Goal: Task Accomplishment & Management: Manage account settings

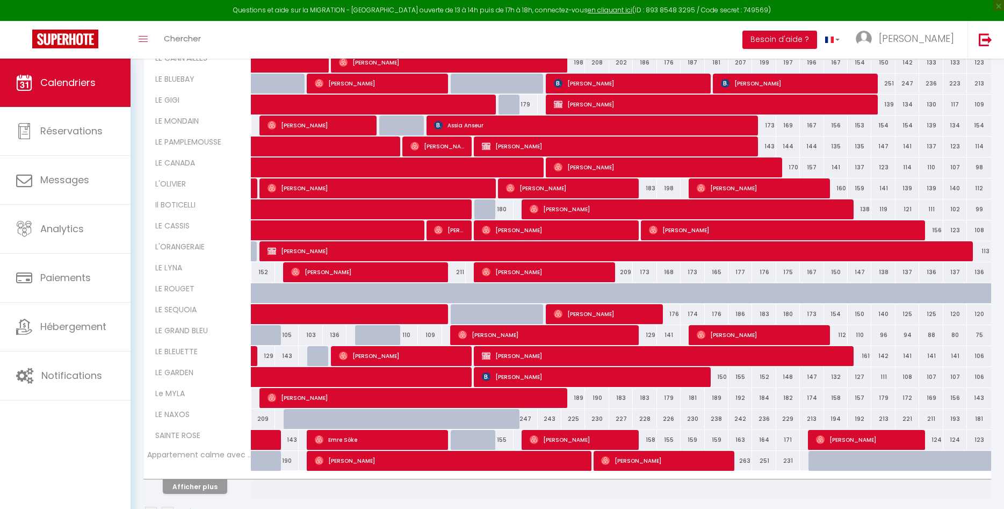
scroll to position [402, 0]
click at [184, 485] on button "Afficher plus" at bounding box center [195, 486] width 64 height 15
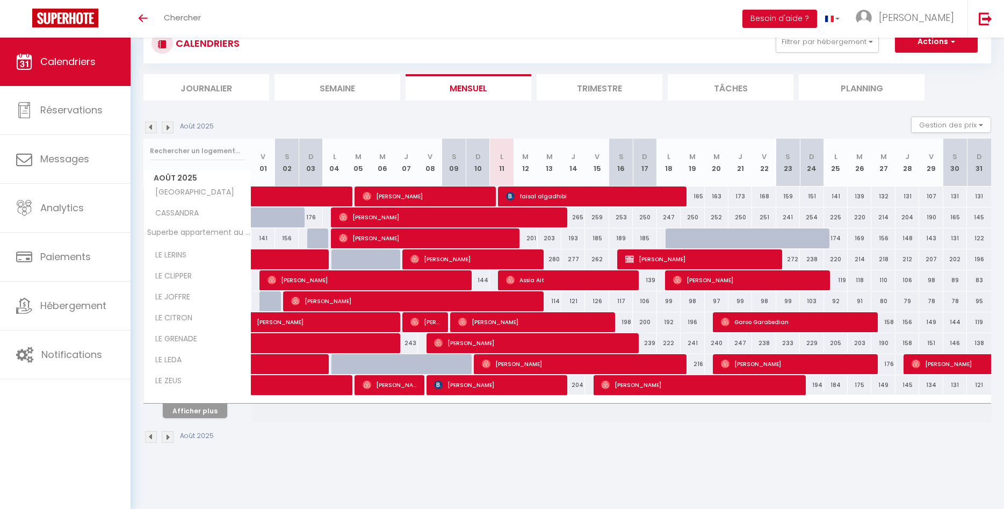
scroll to position [38, 0]
click at [204, 411] on button "Afficher plus" at bounding box center [195, 410] width 64 height 15
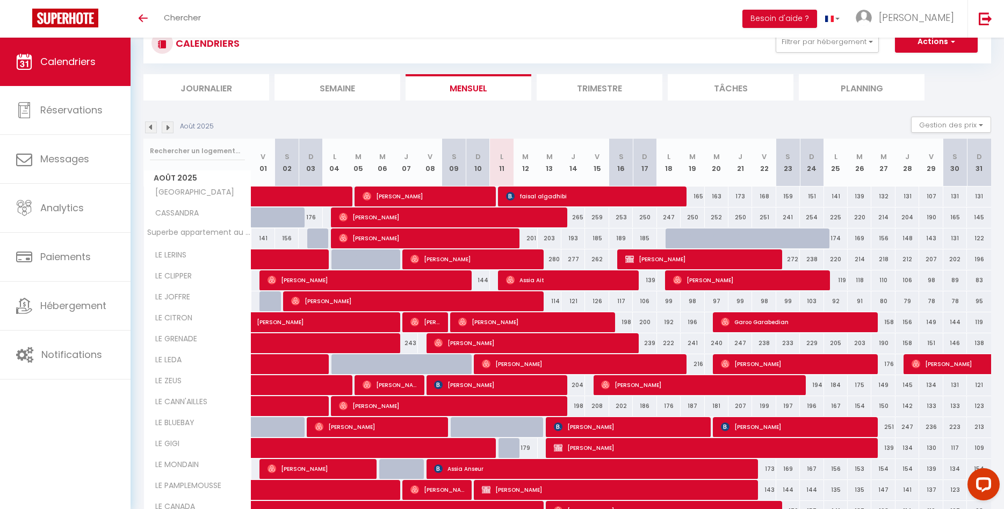
scroll to position [205, 0]
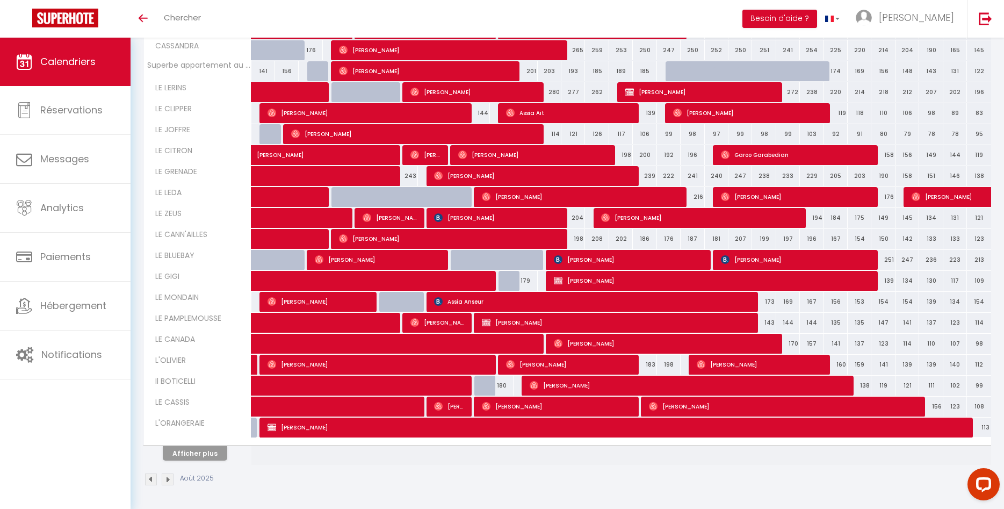
click at [576, 215] on div "204" at bounding box center [573, 218] width 24 height 20
type input "204"
type input "Jeu 14 Août 2025"
type input "Ven 15 Août 2025"
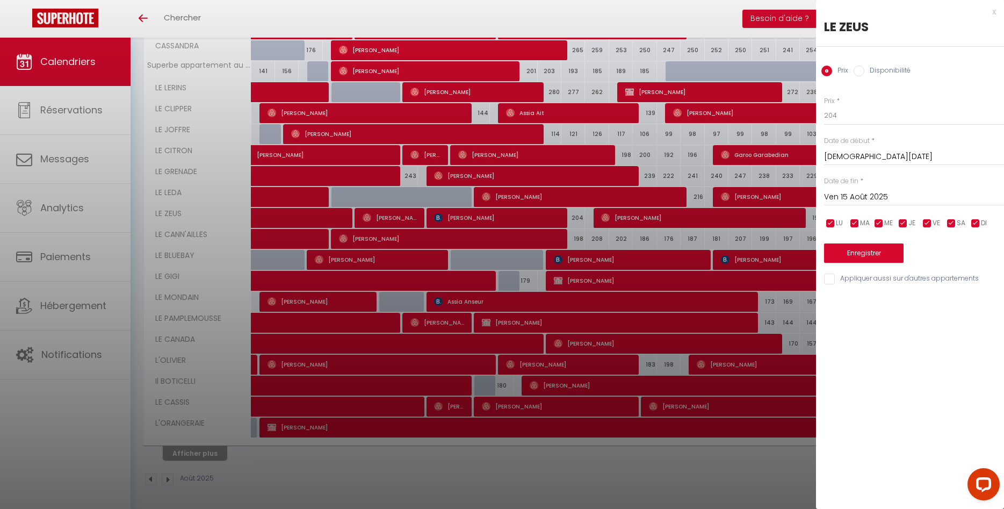
click at [875, 71] on label "Disponibilité" at bounding box center [887, 72] width 46 height 12
click at [864, 71] on input "Disponibilité" at bounding box center [859, 71] width 11 height 11
radio input "true"
radio input "false"
click at [824, 106] on select "Disponible Indisponible" at bounding box center [914, 116] width 180 height 20
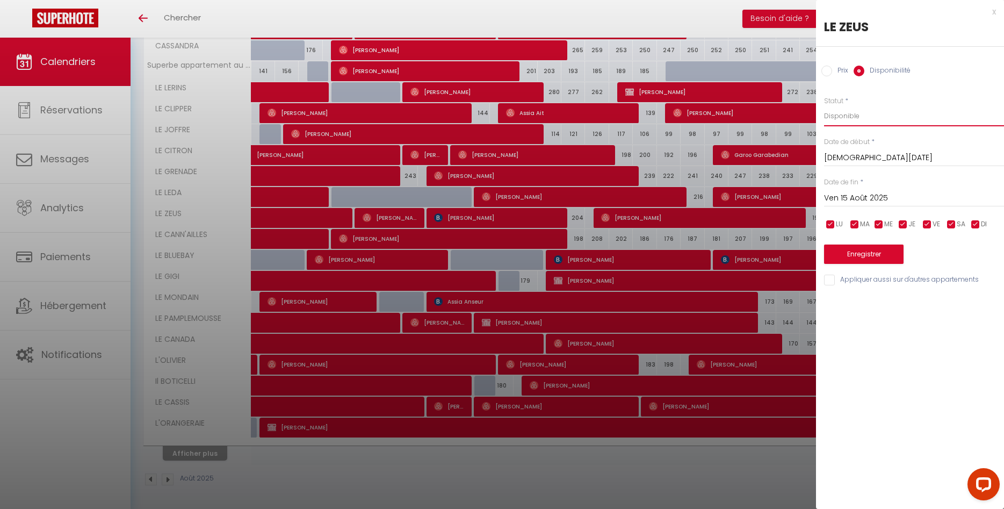
select select "0"
click option "Indisponible" at bounding box center [0, 0] width 0 height 0
click at [865, 258] on button "Enregistrer" at bounding box center [863, 253] width 79 height 19
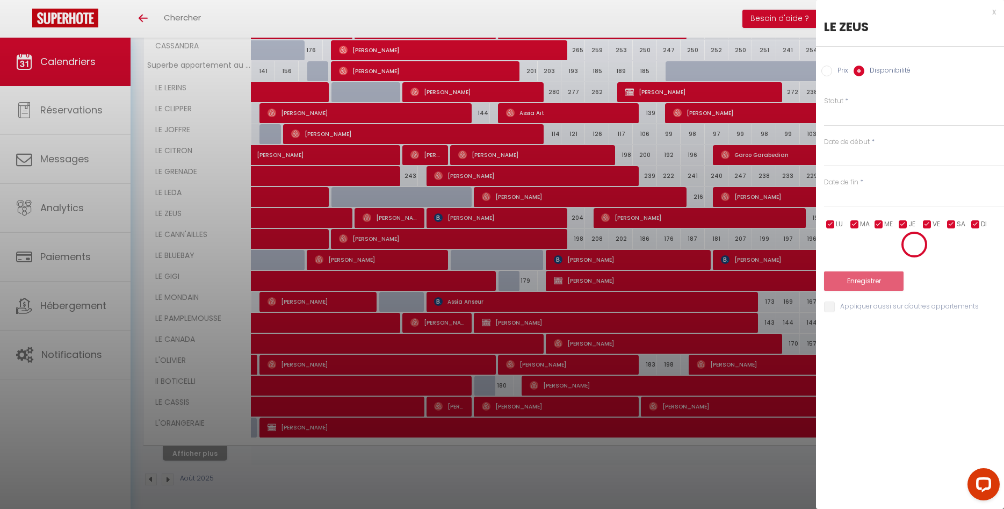
scroll to position [38, 0]
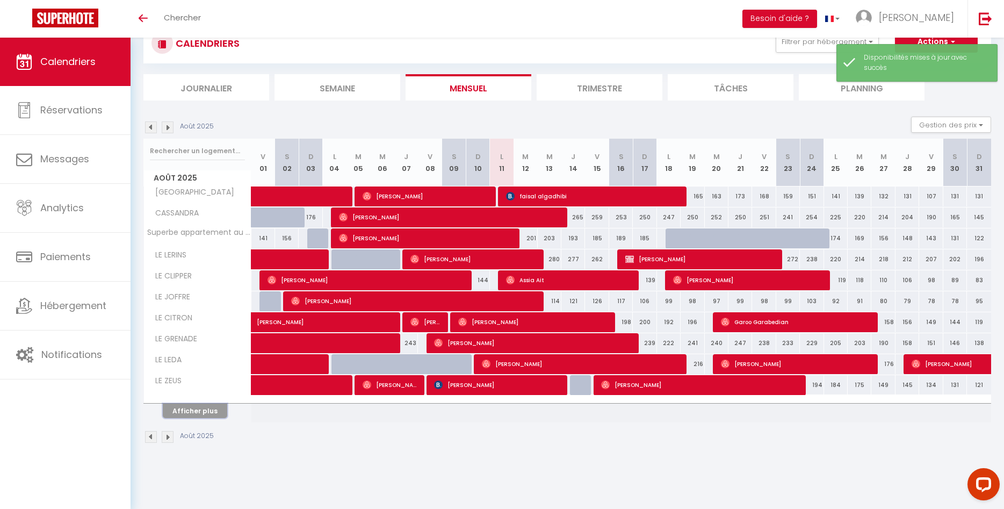
click at [171, 407] on button "Afficher plus" at bounding box center [195, 410] width 64 height 15
